Goal: Find specific page/section: Find specific page/section

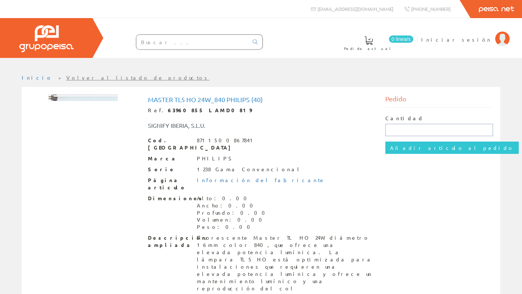
click at [401, 130] on input "text" at bounding box center [439, 130] width 108 height 12
click at [66, 77] on link "Volver al listado de productos" at bounding box center [137, 77] width 143 height 7
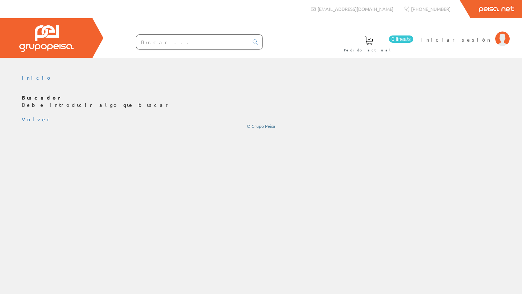
click at [155, 42] on input "text" at bounding box center [192, 42] width 112 height 14
click at [38, 41] on img at bounding box center [46, 38] width 54 height 27
